Goal: Use online tool/utility

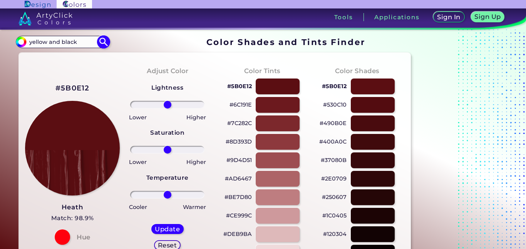
type input "yellow and black"
click at [102, 41] on img at bounding box center [103, 41] width 13 height 13
type input "#000000"
click at [77, 42] on input "yellow and black" at bounding box center [63, 42] width 72 height 10
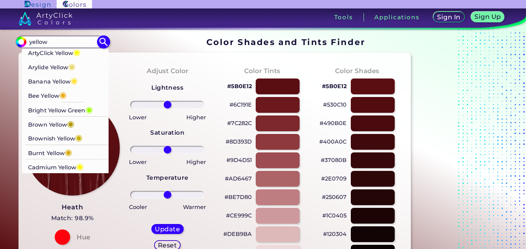
type input "yellow"
click at [72, 82] on span "◉" at bounding box center [73, 80] width 7 height 10
type input "#ffe135"
type input "#FFE135"
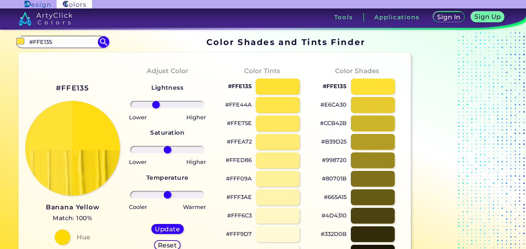
drag, startPoint x: 171, startPoint y: 104, endPoint x: 156, endPoint y: 103, distance: 15.4
type input "-33"
click at [156, 103] on input "range" at bounding box center [167, 105] width 74 height 8
drag, startPoint x: 169, startPoint y: 148, endPoint x: 181, endPoint y: 150, distance: 12.1
type input "41"
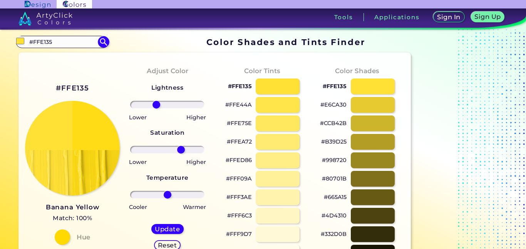
click at [181, 150] on input "range" at bounding box center [167, 150] width 74 height 8
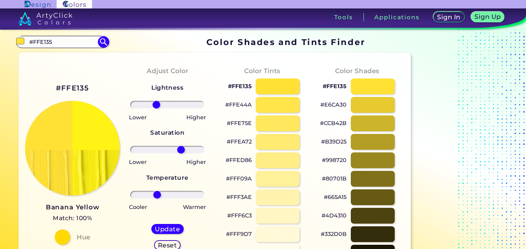
drag, startPoint x: 166, startPoint y: 194, endPoint x: 157, endPoint y: 188, distance: 11.2
type input "-30"
click at [157, 191] on input "range" at bounding box center [167, 195] width 74 height 8
drag, startPoint x: 109, startPoint y: 81, endPoint x: 118, endPoint y: 76, distance: 10.9
click at [118, 76] on div "#FFE135 Banana Yellow Match: 100% Hue" at bounding box center [72, 164] width 95 height 210
